Goal: Information Seeking & Learning: Check status

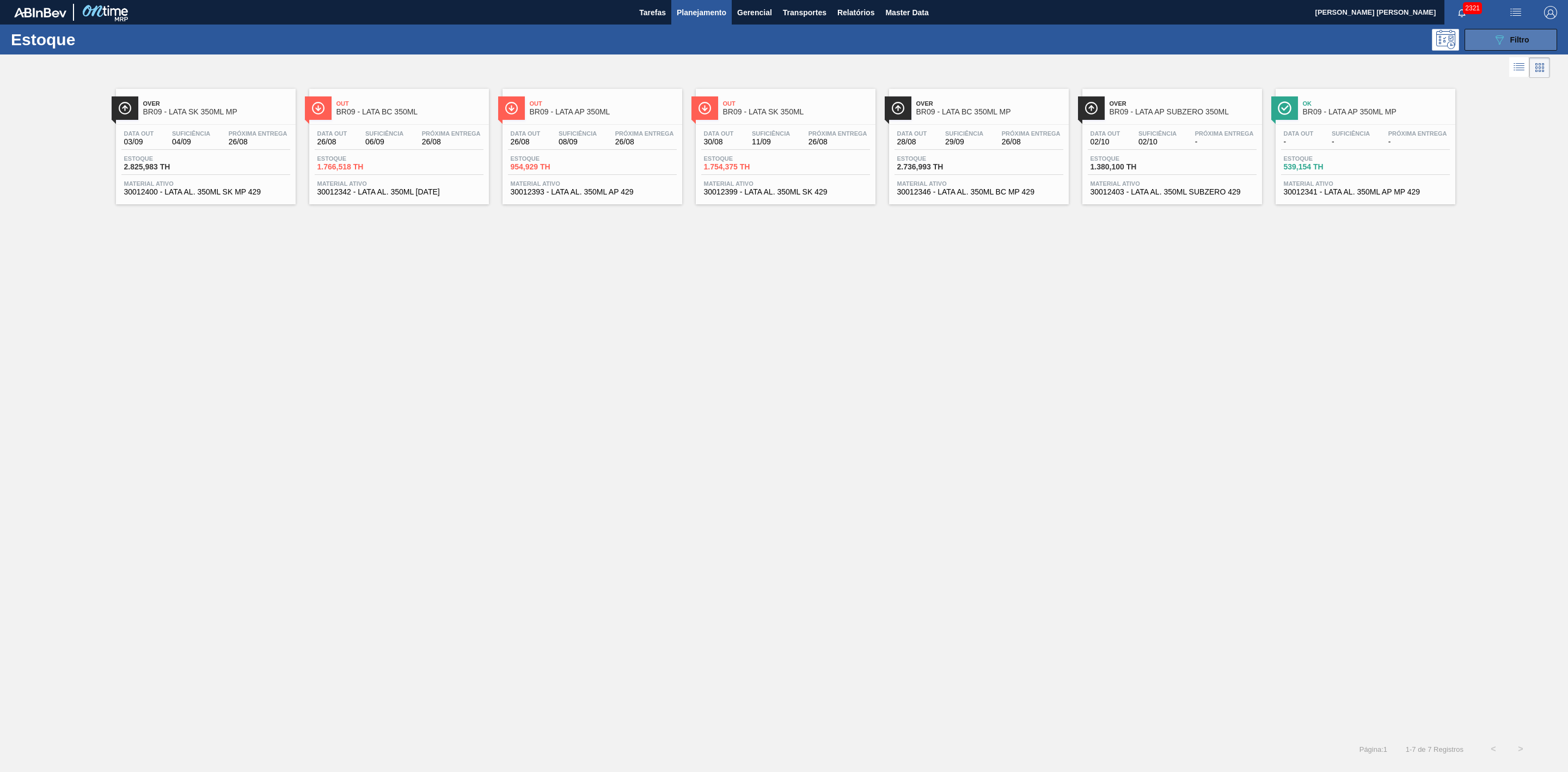
click at [1045, 36] on icon "089F7B8B-B2A5-4AFE-B5C0-19BA573D28AC" at bounding box center [1499, 39] width 13 height 13
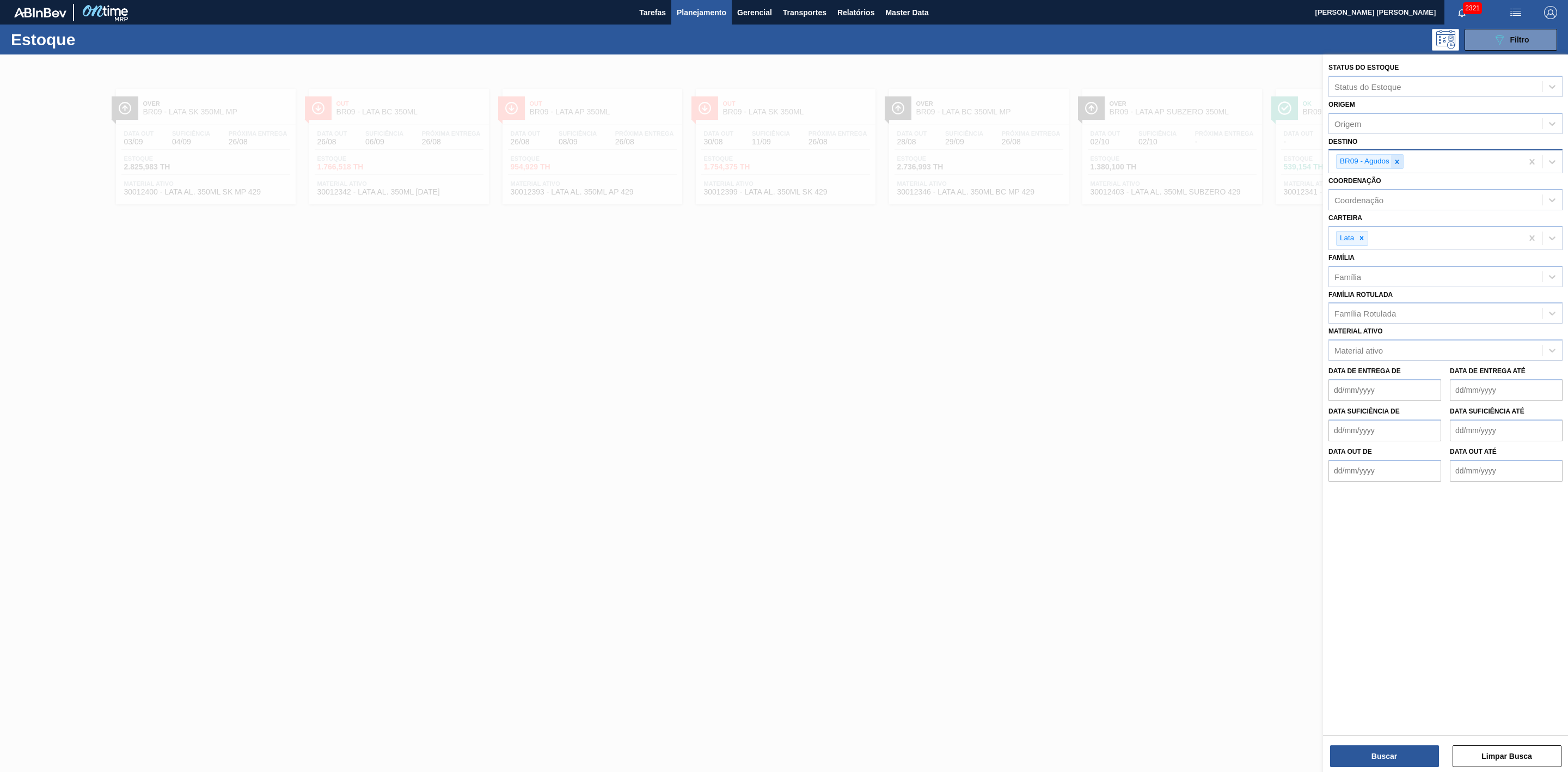
click at [1045, 165] on icon at bounding box center [1397, 162] width 8 height 8
type input "21"
click at [1045, 185] on div "BR21 - Lages" at bounding box center [1444, 187] width 234 height 20
click at [1045, 514] on button "Buscar" at bounding box center [1385, 756] width 109 height 21
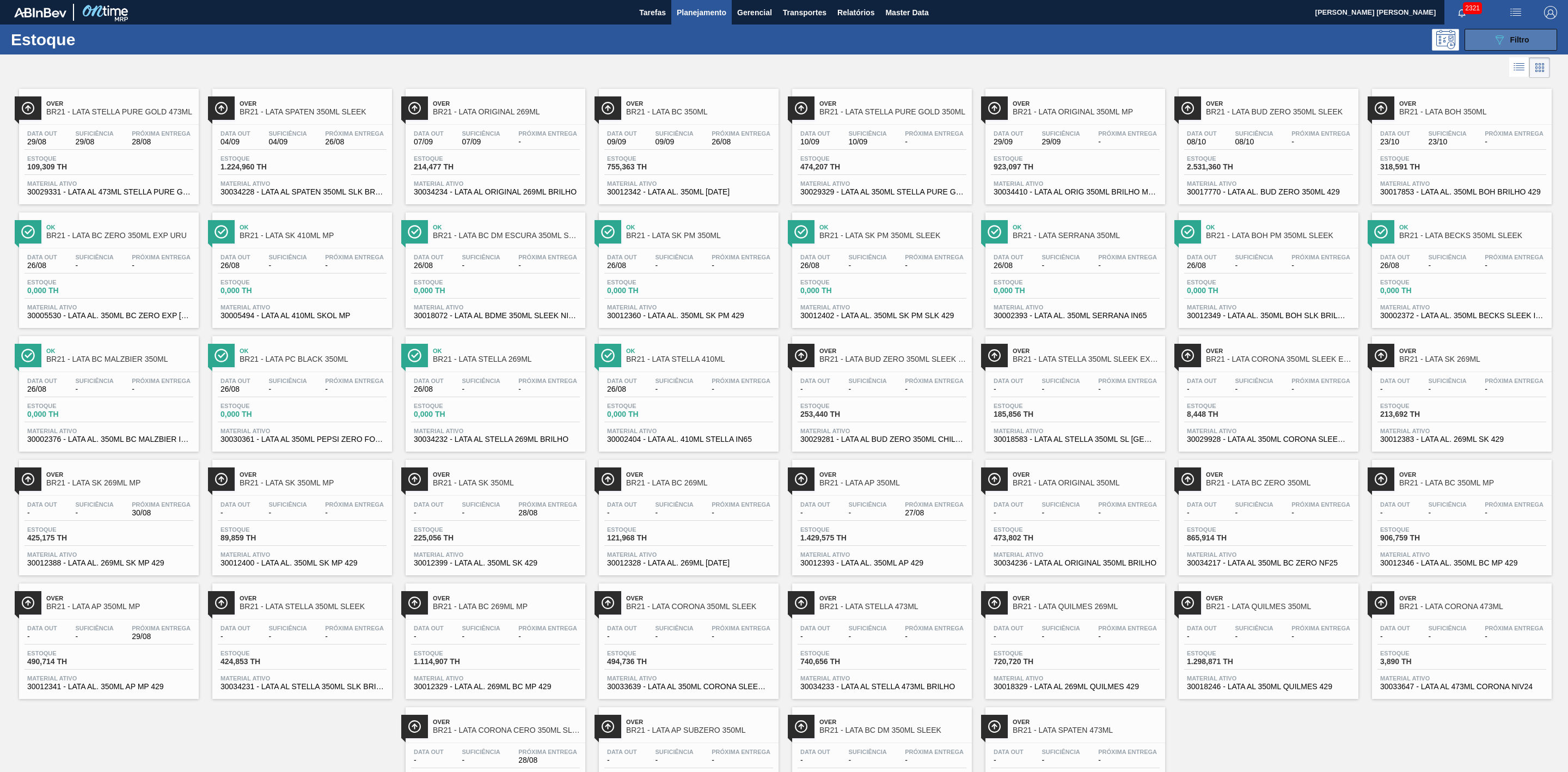
click at [1045, 50] on div "Estoque 089F7B8B-B2A5-4AFE-B5C0-19BA573D28AC Filtro" at bounding box center [784, 39] width 1568 height 30
click at [1045, 45] on button "089F7B8B-B2A5-4AFE-B5C0-19BA573D28AC Filtro" at bounding box center [1510, 40] width 93 height 21
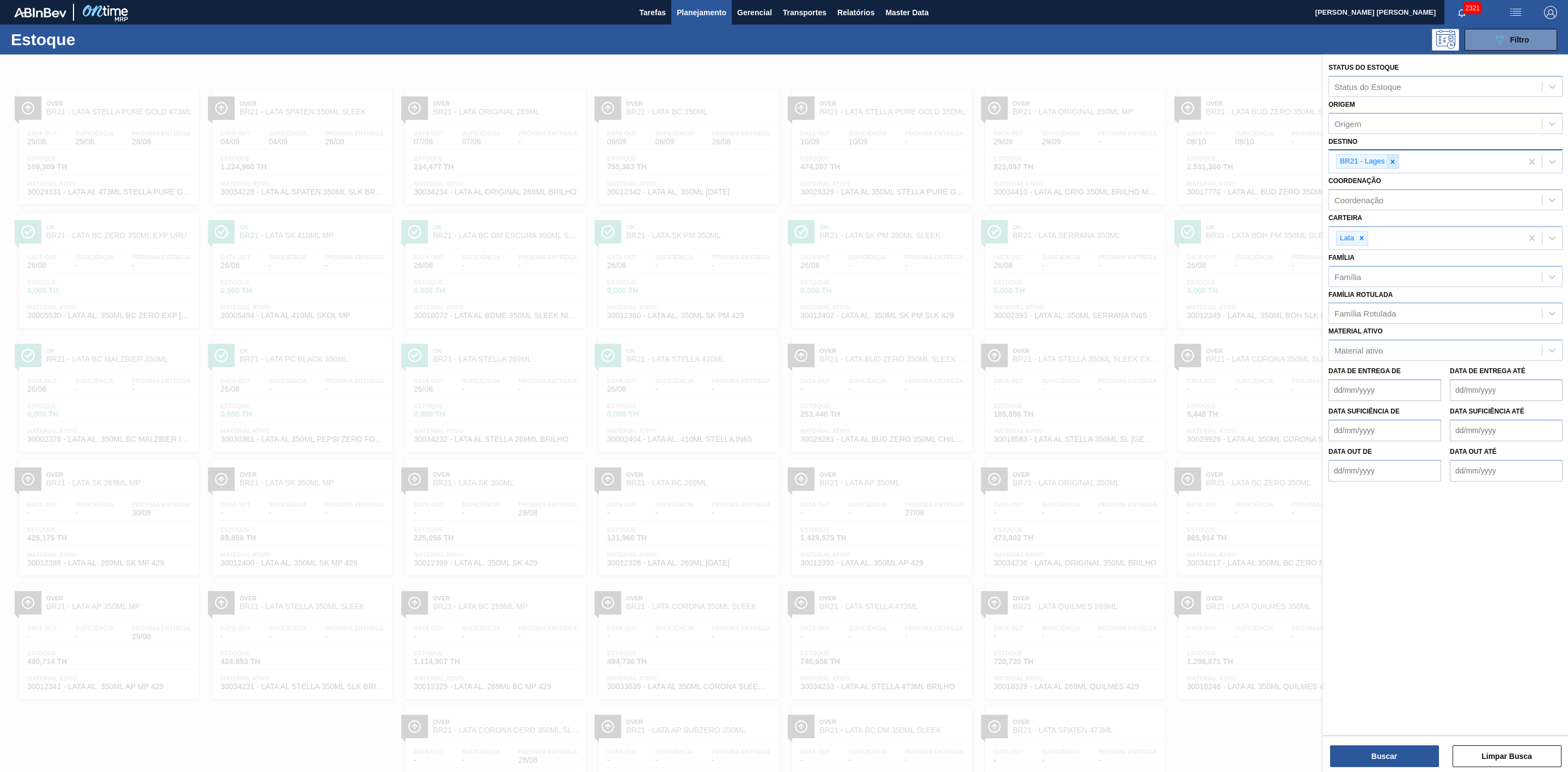
click at [1045, 160] on icon at bounding box center [1392, 162] width 8 height 8
type input "09"
click at [1045, 213] on div "BR09 - Agudos" at bounding box center [1444, 207] width 234 height 20
click at [1045, 514] on button "Buscar" at bounding box center [1385, 756] width 109 height 21
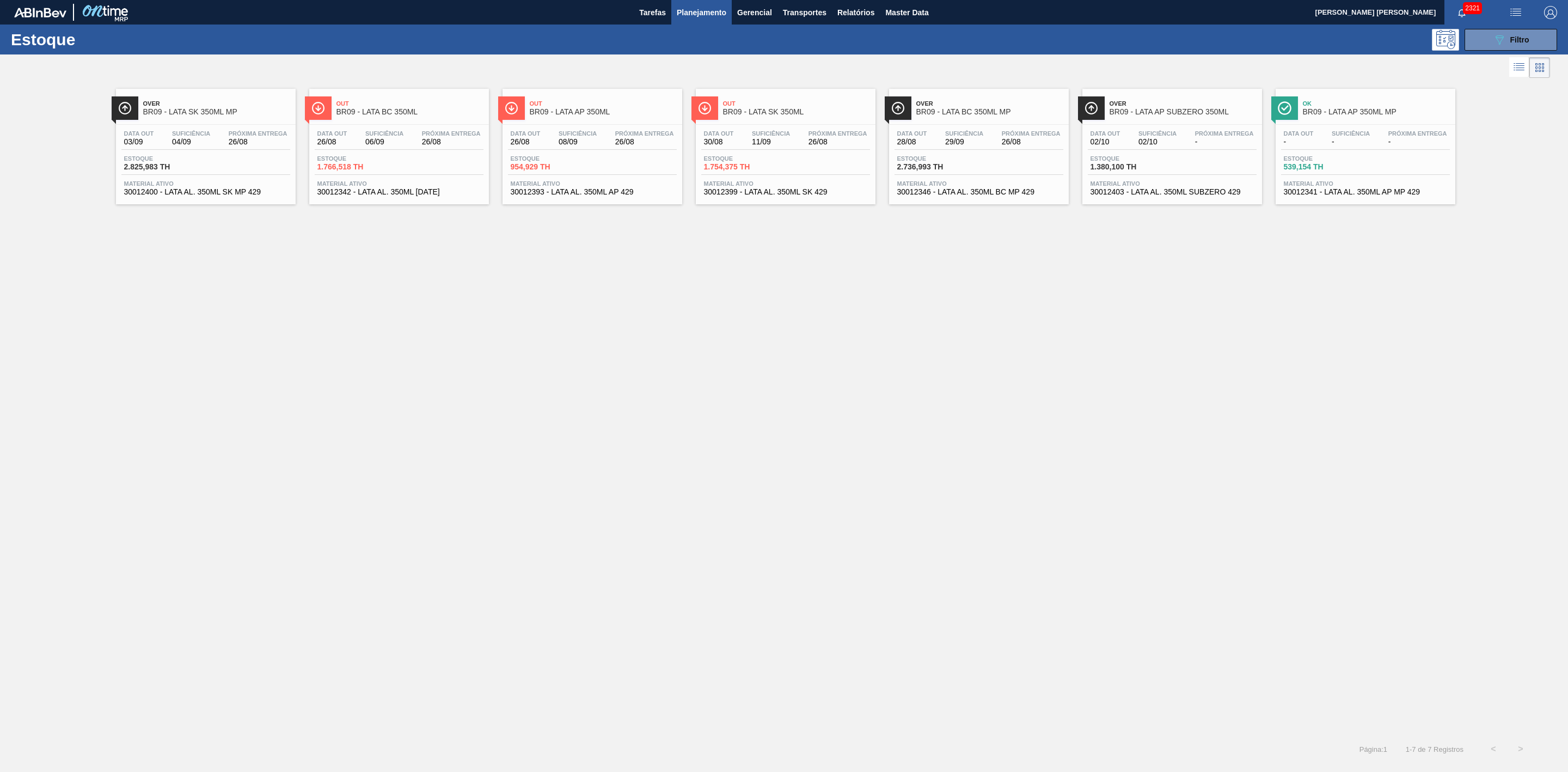
click at [738, 101] on span "Out" at bounding box center [796, 104] width 147 height 7
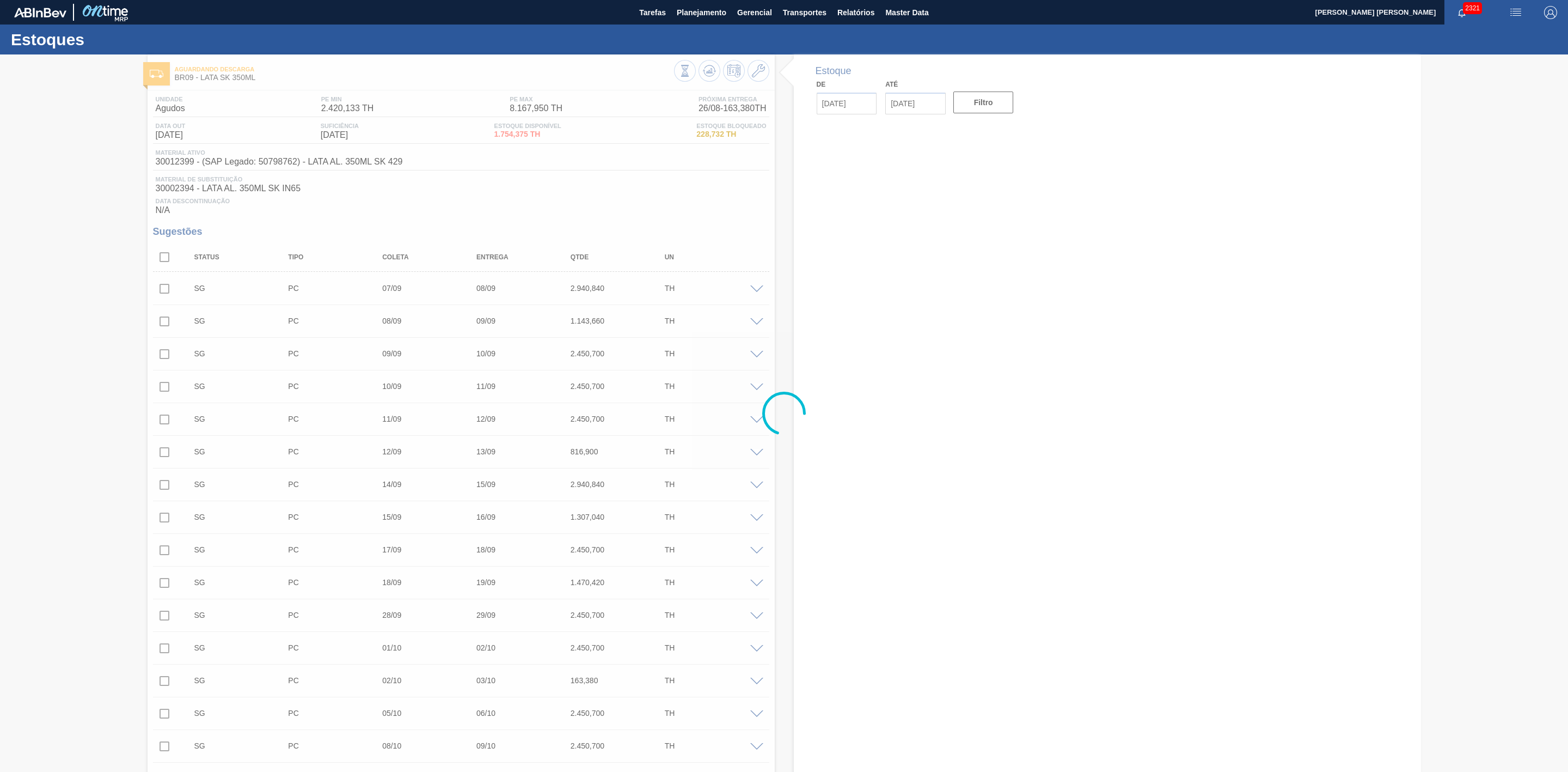
type input "[DATE]"
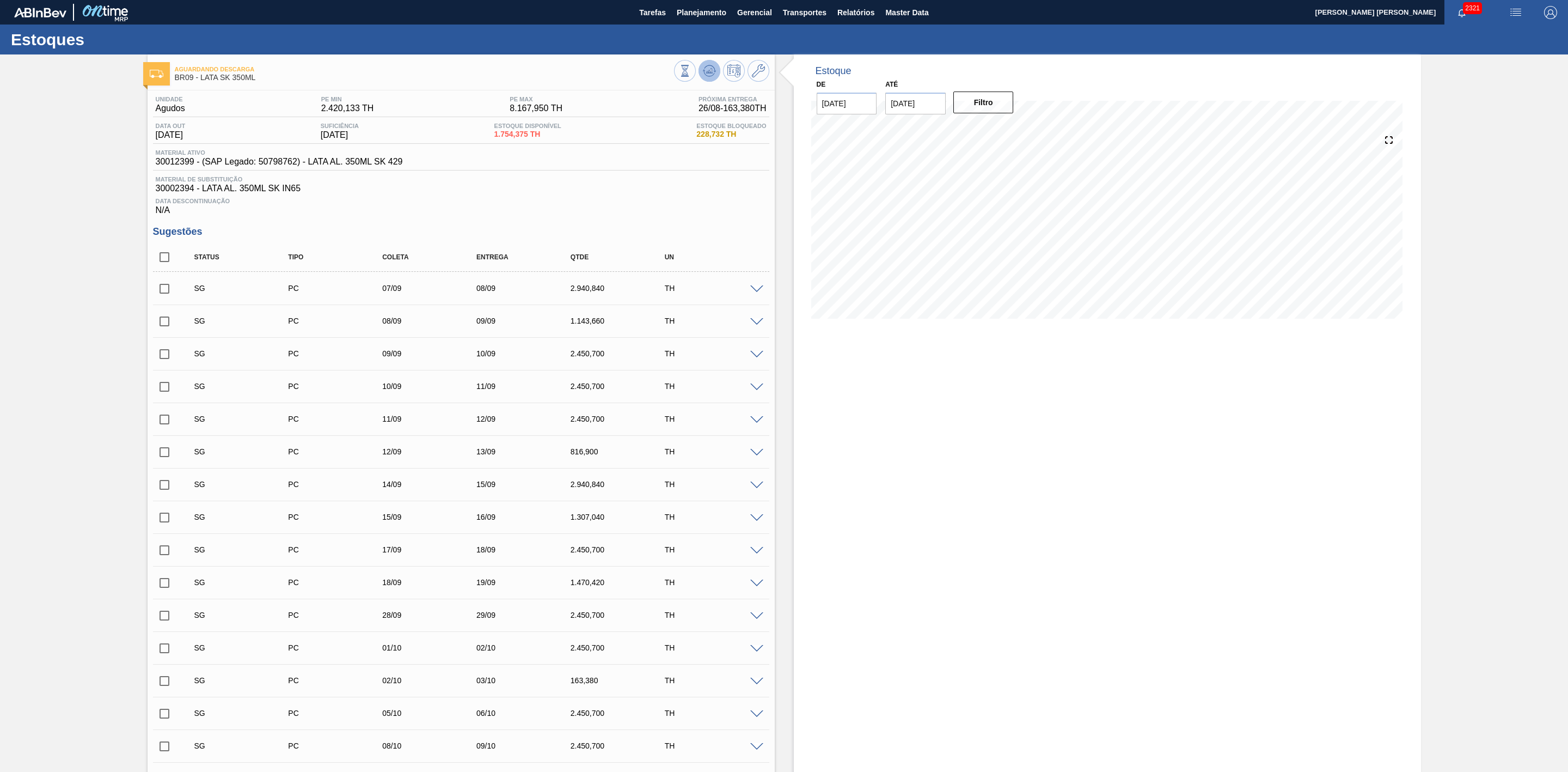
click at [712, 77] on icon at bounding box center [709, 71] width 13 height 13
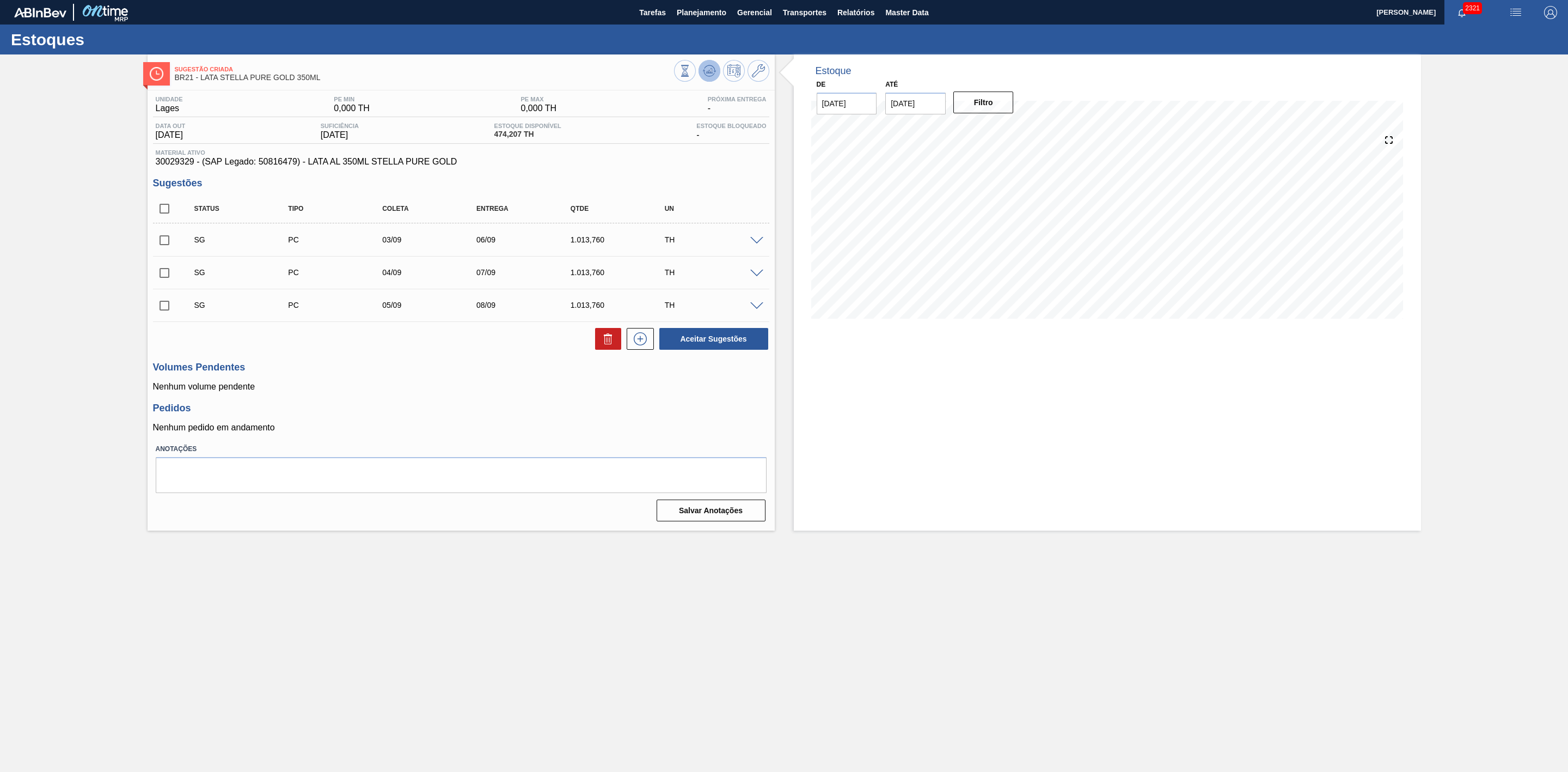
click at [706, 75] on icon at bounding box center [709, 73] width 11 height 5
click at [707, 67] on icon at bounding box center [709, 71] width 13 height 13
click at [157, 207] on input "checkbox" at bounding box center [164, 209] width 23 height 23
checkbox input "true"
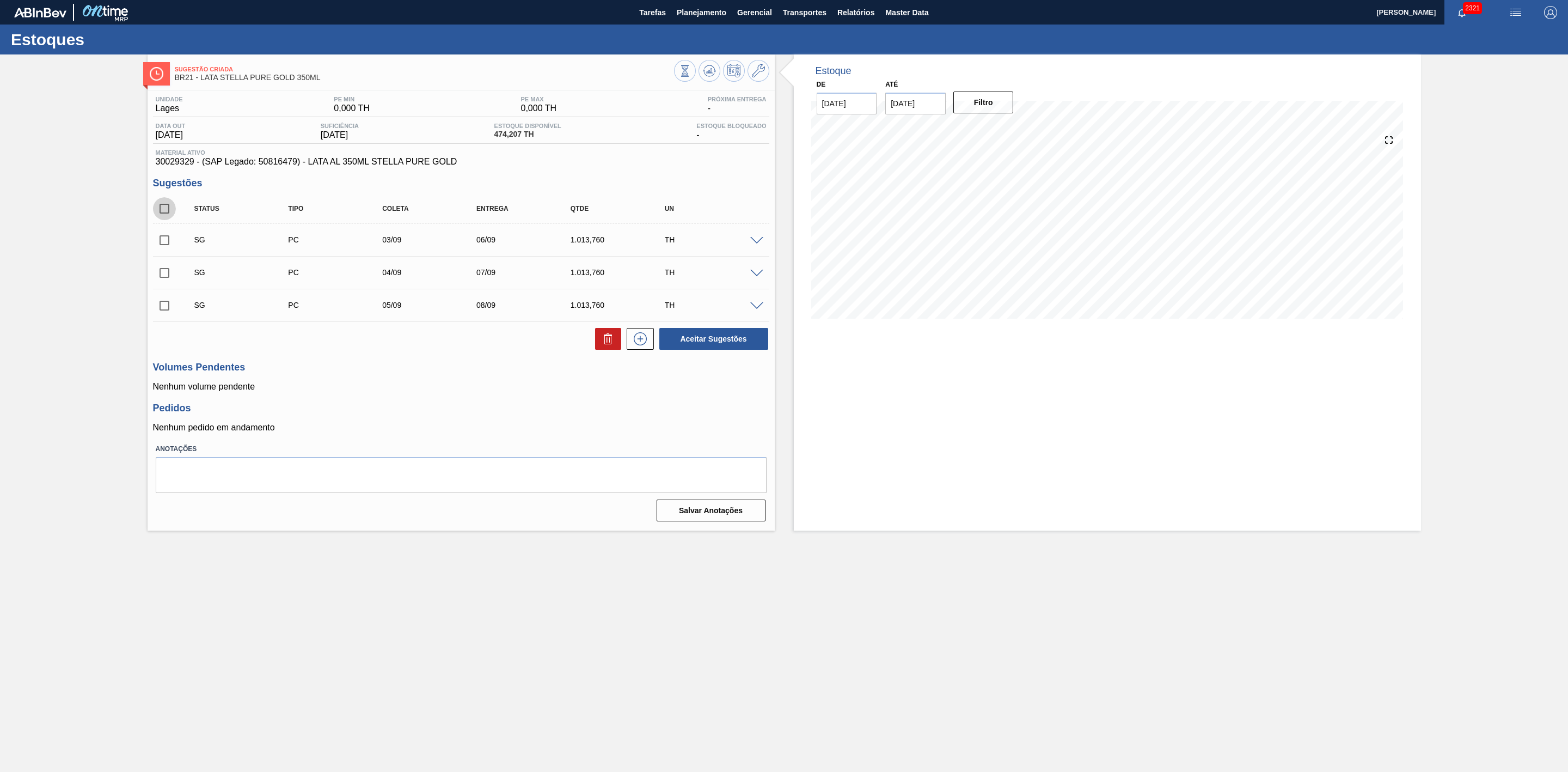
checkbox input "true"
click at [1085, 420] on div "Estoque De 26/08/2025 Até 30/09/2025 Filtro" at bounding box center [1107, 292] width 627 height 476
click at [710, 69] on icon at bounding box center [709, 71] width 13 height 13
click at [698, 12] on span "Planejamento" at bounding box center [701, 12] width 50 height 13
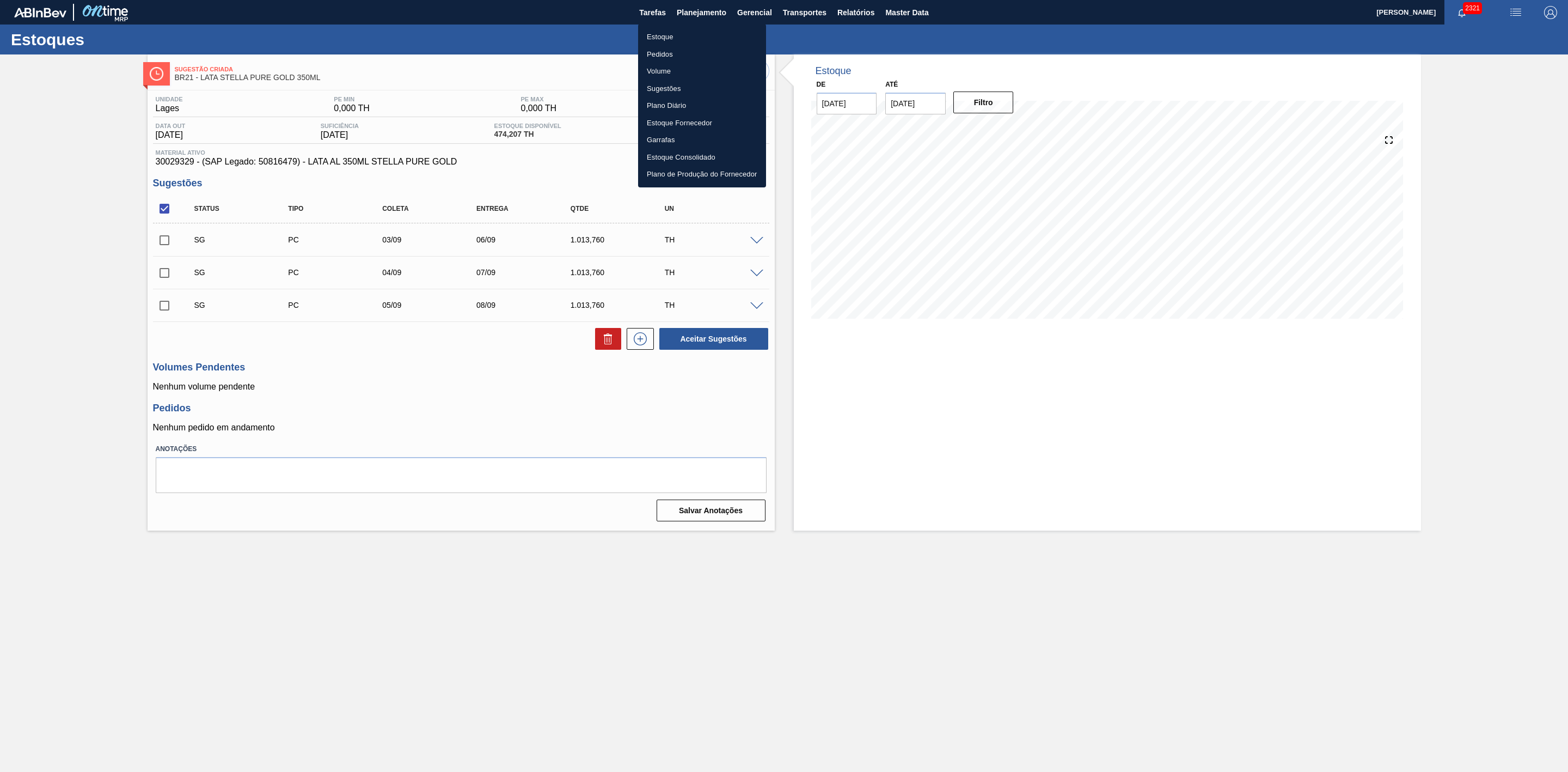
click at [655, 38] on li "Estoque" at bounding box center [702, 37] width 128 height 18
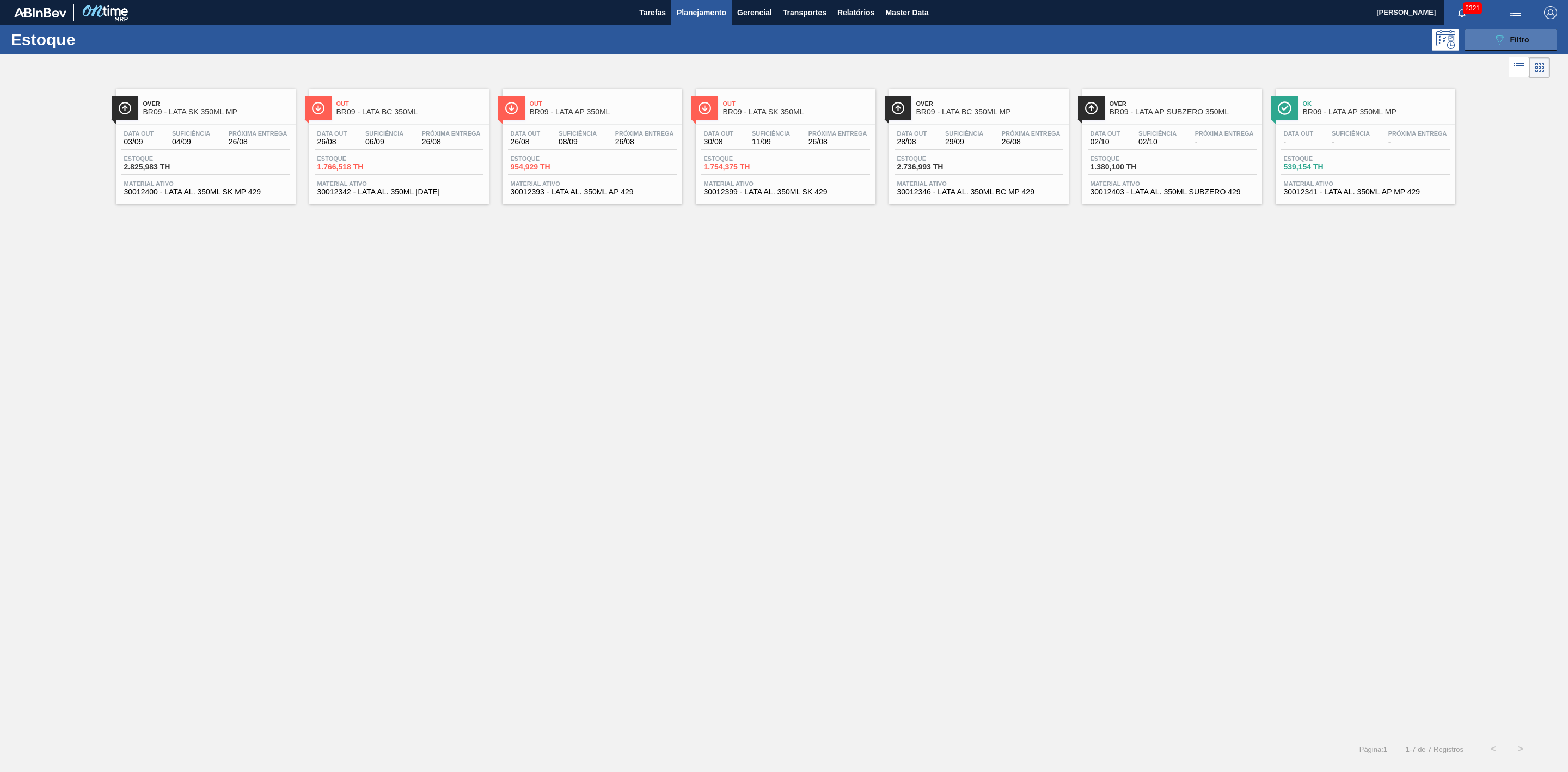
click at [1485, 31] on button "089F7B8B-B2A5-4AFE-B5C0-19BA573D28AC Filtro" at bounding box center [1510, 40] width 93 height 21
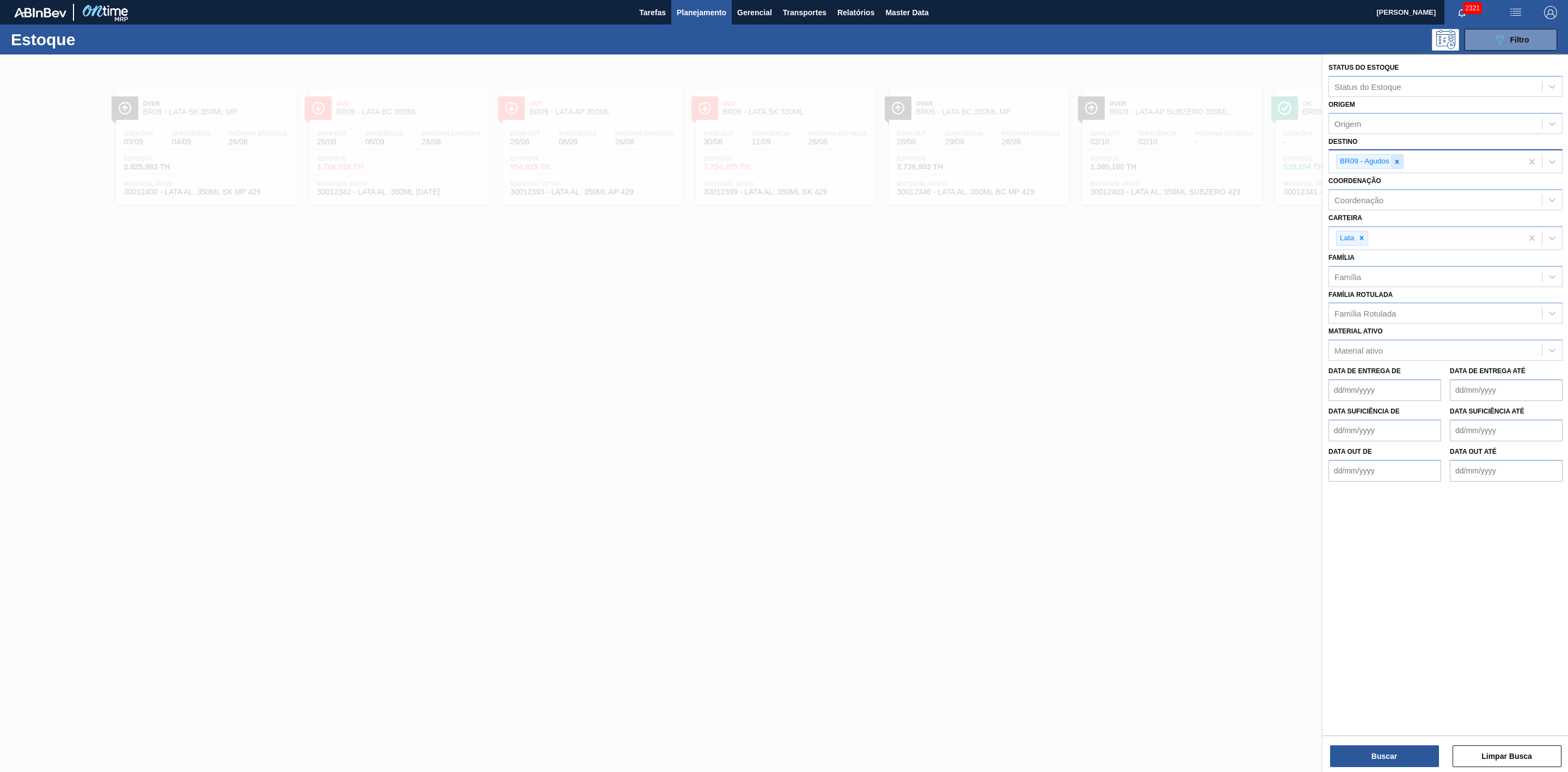
click at [1398, 159] on icon at bounding box center [1397, 162] width 8 height 8
type input "21"
click at [1364, 191] on div "BR21 - Lages" at bounding box center [1444, 187] width 234 height 20
click at [1419, 753] on button "Buscar" at bounding box center [1385, 756] width 109 height 21
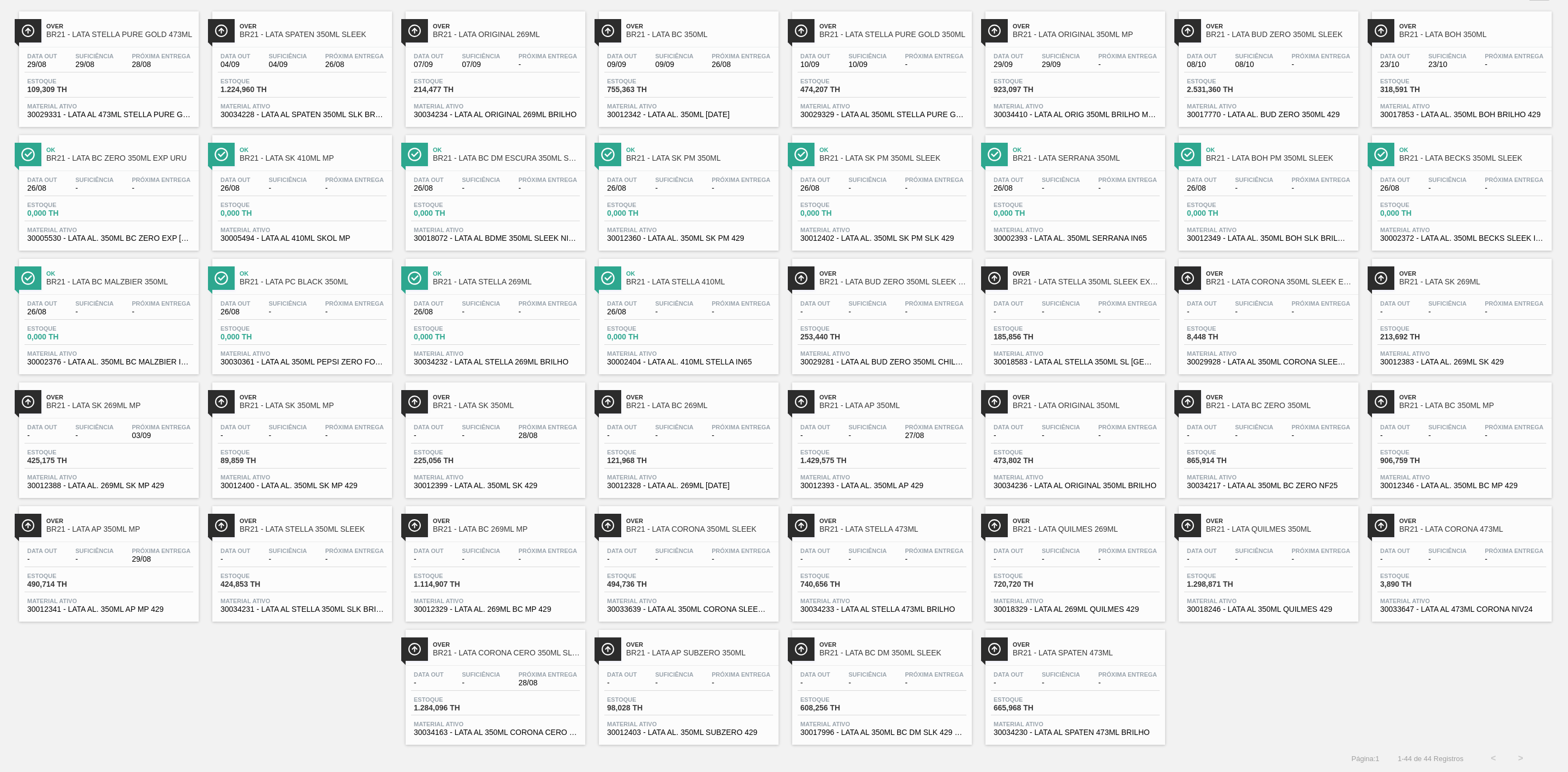
scroll to position [95, 0]
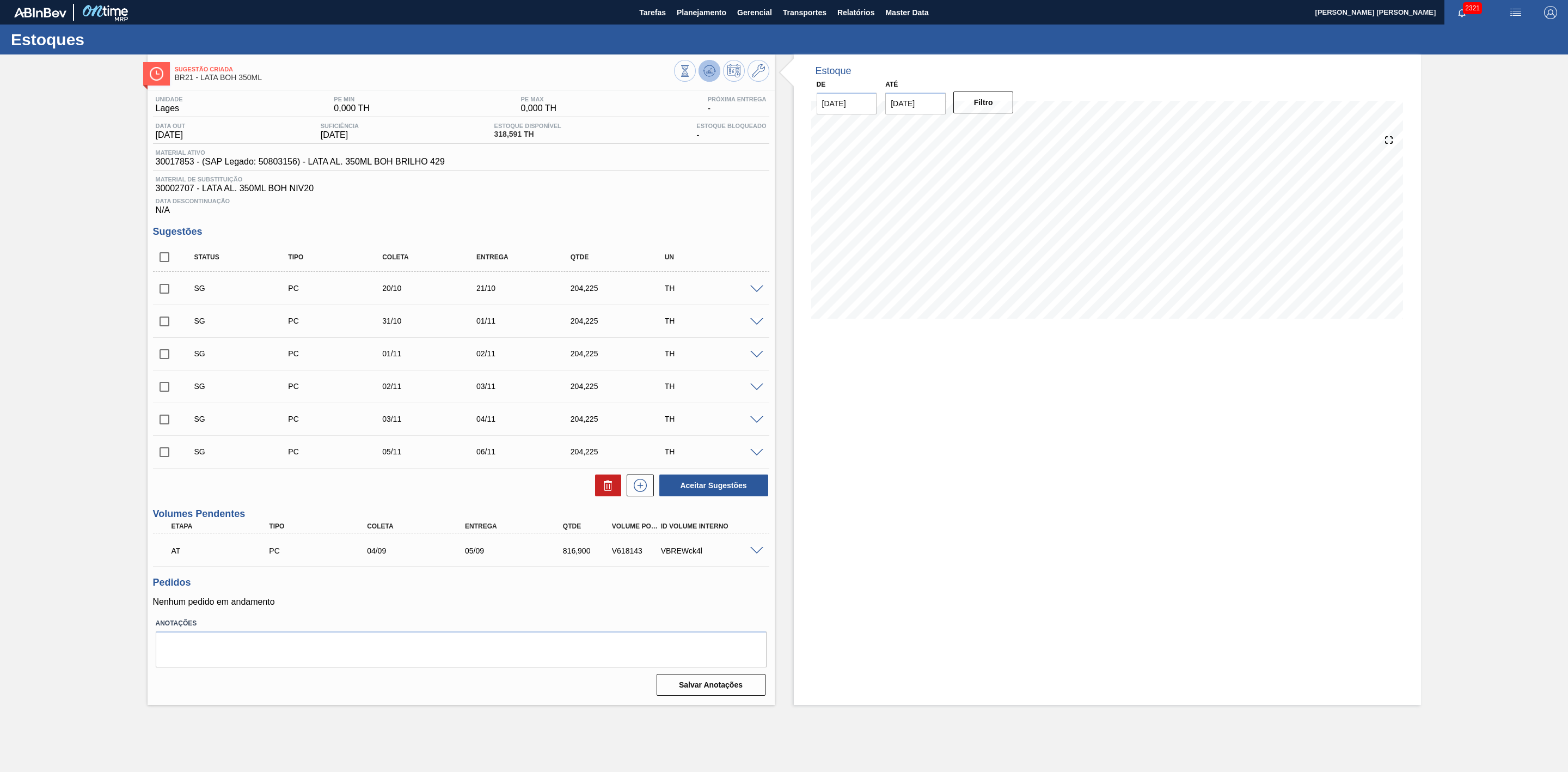
click at [704, 71] on icon at bounding box center [703, 71] width 2 height 2
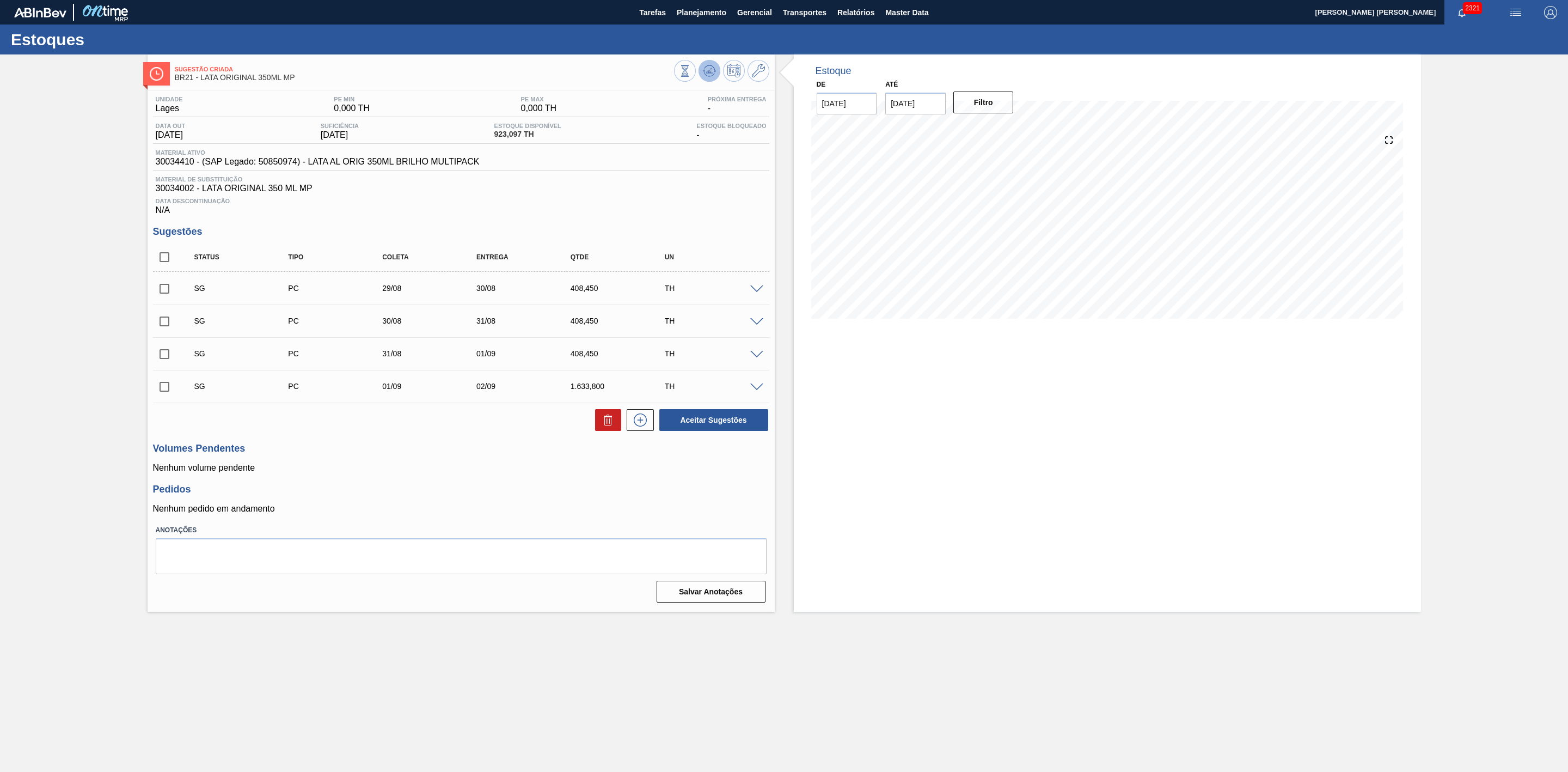
click at [704, 76] on icon at bounding box center [709, 71] width 13 height 13
